Goal: Find contact information: Find contact information

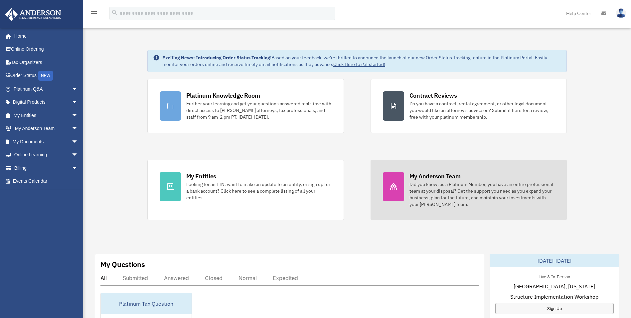
click at [424, 188] on div "Did you know, as a Platinum Member, you have an entire professional team at you…" at bounding box center [482, 194] width 145 height 27
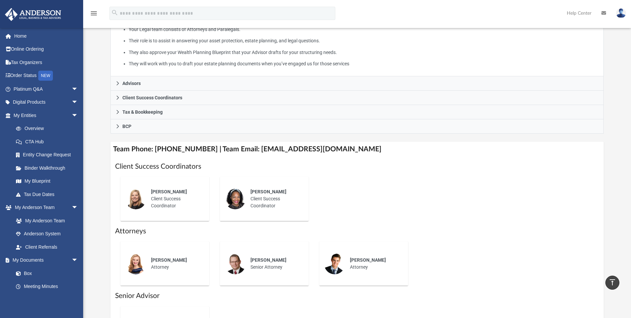
scroll to position [133, 0]
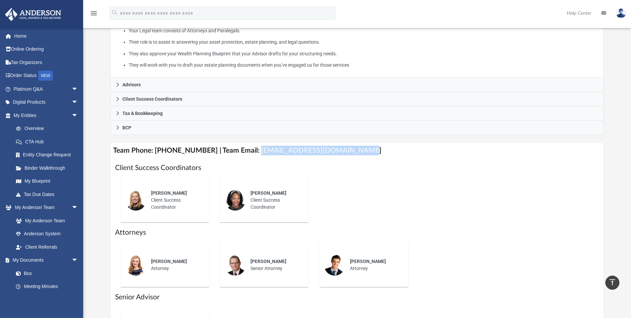
drag, startPoint x: 249, startPoint y: 151, endPoint x: 347, endPoint y: 153, distance: 97.9
click at [347, 153] on h4 "Team Phone: [PHONE_NUMBER] | Team Email: [EMAIL_ADDRESS][DOMAIN_NAME]" at bounding box center [357, 150] width 493 height 15
drag, startPoint x: 347, startPoint y: 153, endPoint x: 340, endPoint y: 152, distance: 6.4
copy h4 "[EMAIL_ADDRESS][DOMAIN_NAME]"
